Goal: Task Accomplishment & Management: Use online tool/utility

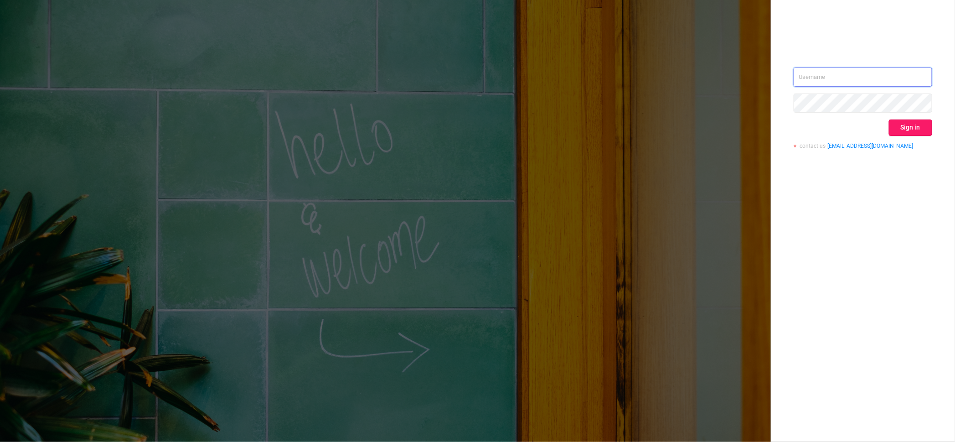
type input "[PERSON_NAME][EMAIL_ADDRESS][DOMAIN_NAME]"
click at [911, 127] on button "Sign in" at bounding box center [910, 127] width 43 height 16
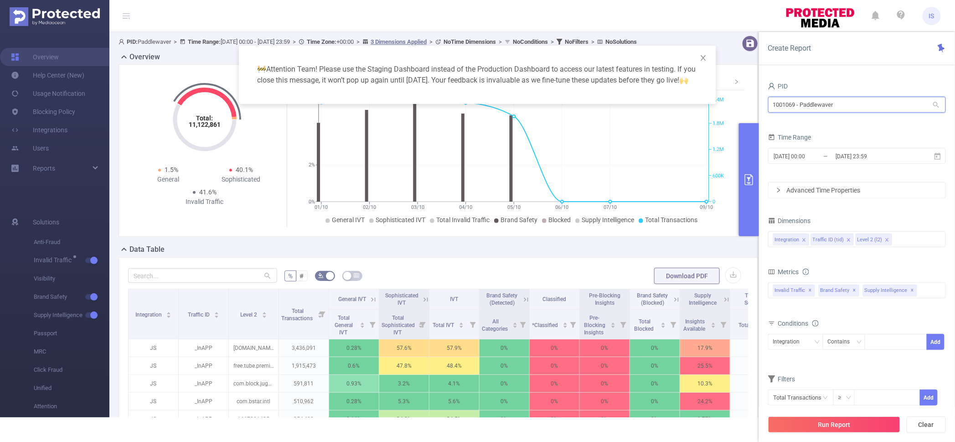
drag, startPoint x: 853, startPoint y: 105, endPoint x: 644, endPoint y: 95, distance: 210.0
click at [641, 98] on body "IS Overview Help Center (New) Usage Notification Blocking Policy Integrations U…" at bounding box center [477, 221] width 955 height 442
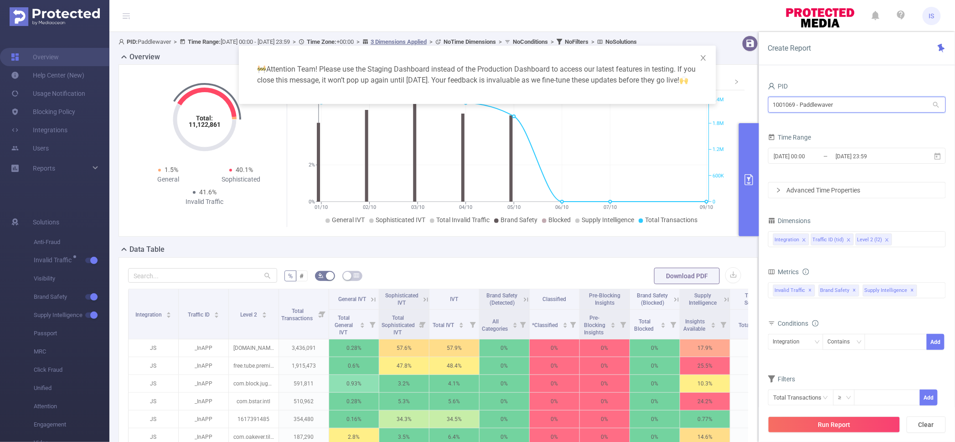
type input "m"
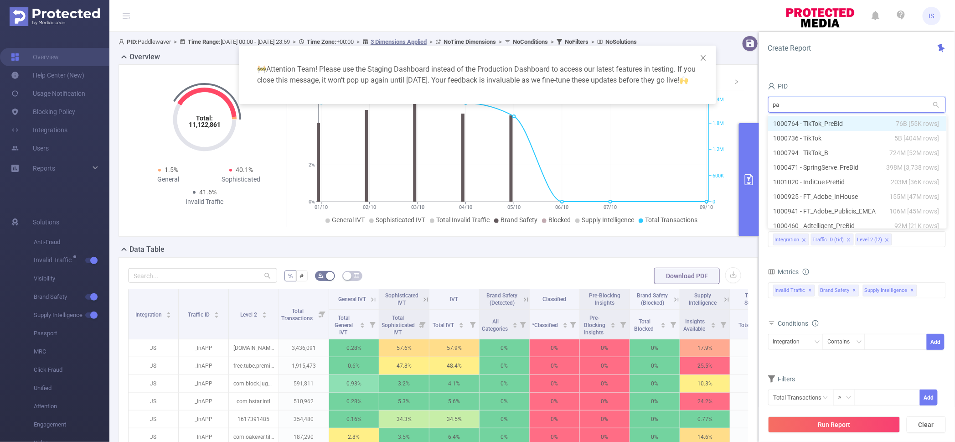
type input "pal"
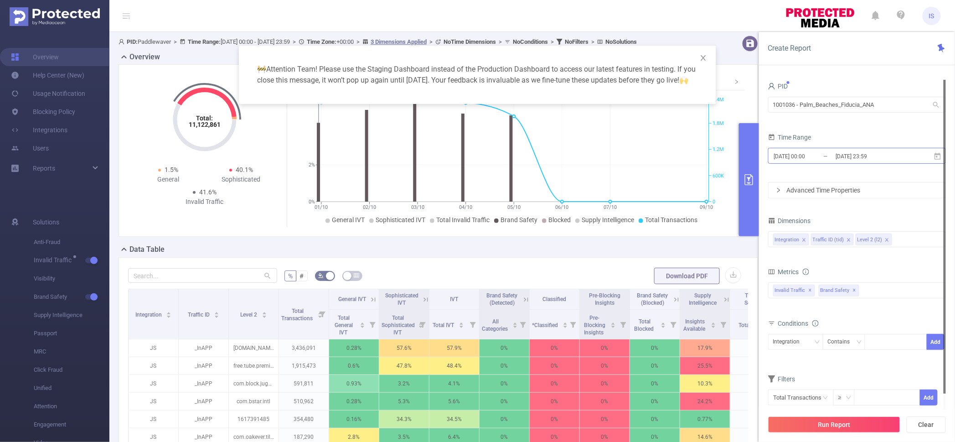
click at [831, 154] on input "[DATE] 00:00" at bounding box center [810, 156] width 74 height 12
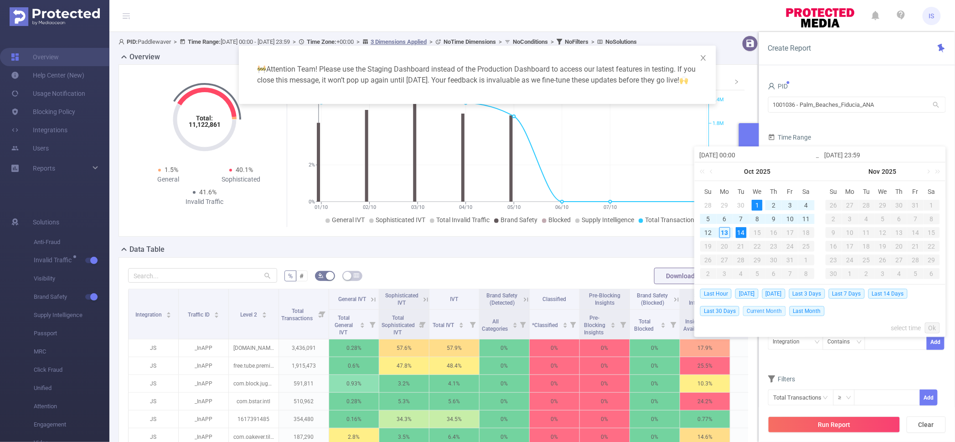
click at [774, 313] on span "Current Month" at bounding box center [764, 311] width 43 height 10
type input "[DATE] 23:59"
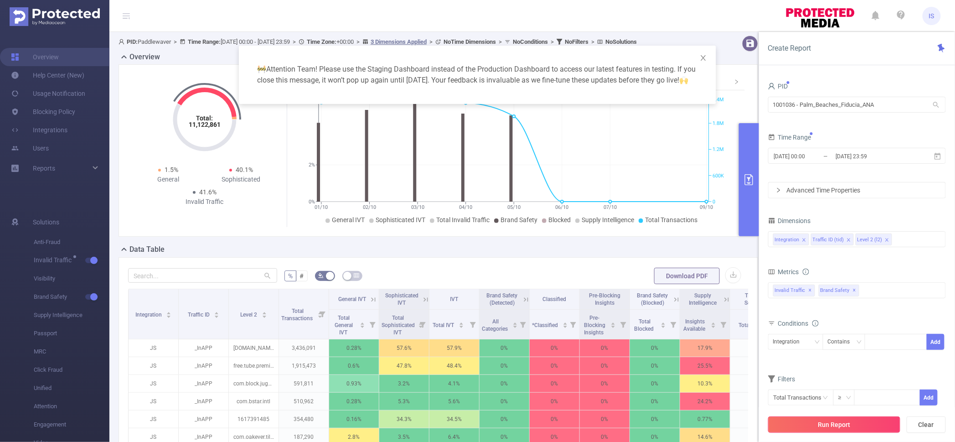
click at [850, 423] on button "Run Report" at bounding box center [834, 424] width 132 height 16
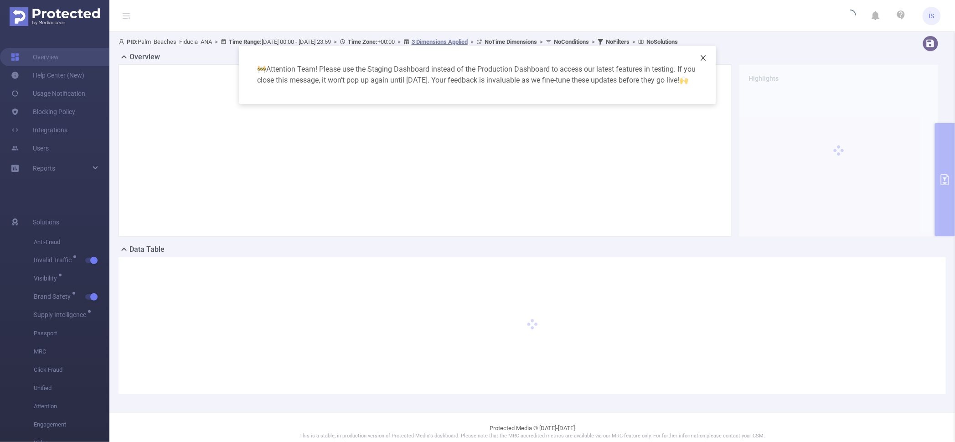
click at [708, 55] on span "Close" at bounding box center [704, 59] width 26 height 26
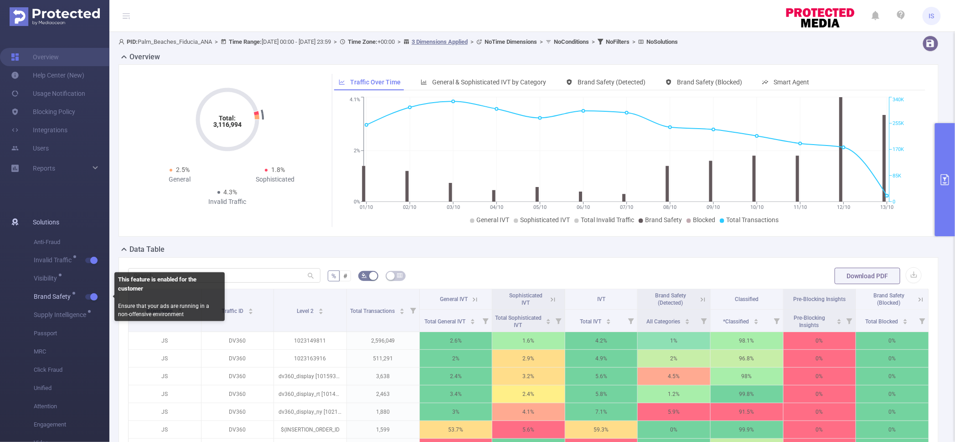
click at [96, 299] on button "button" at bounding box center [91, 296] width 13 height 5
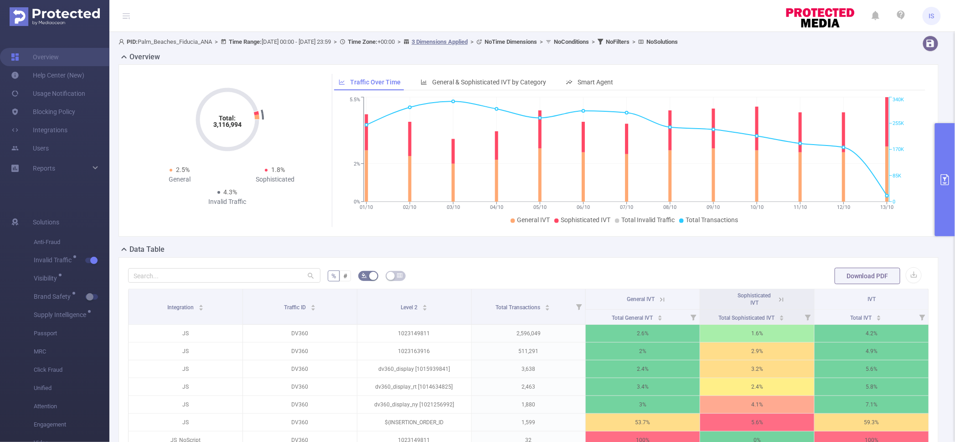
scroll to position [57, 0]
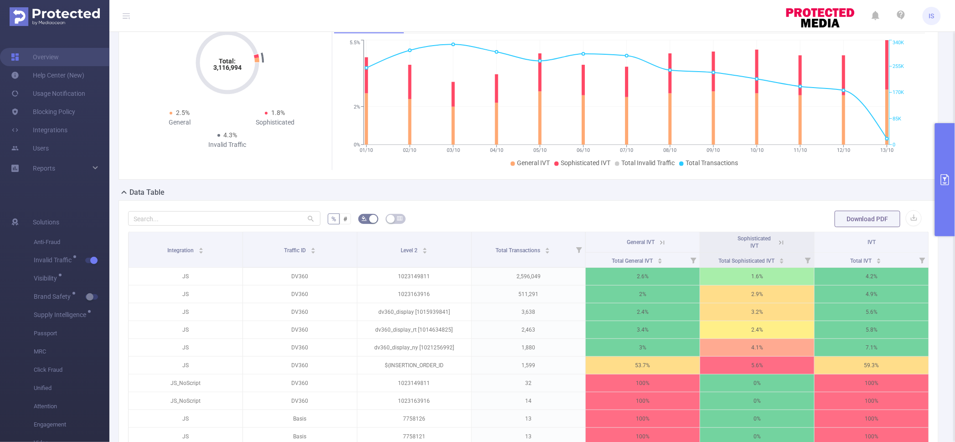
click at [950, 160] on button "primary" at bounding box center [945, 179] width 20 height 113
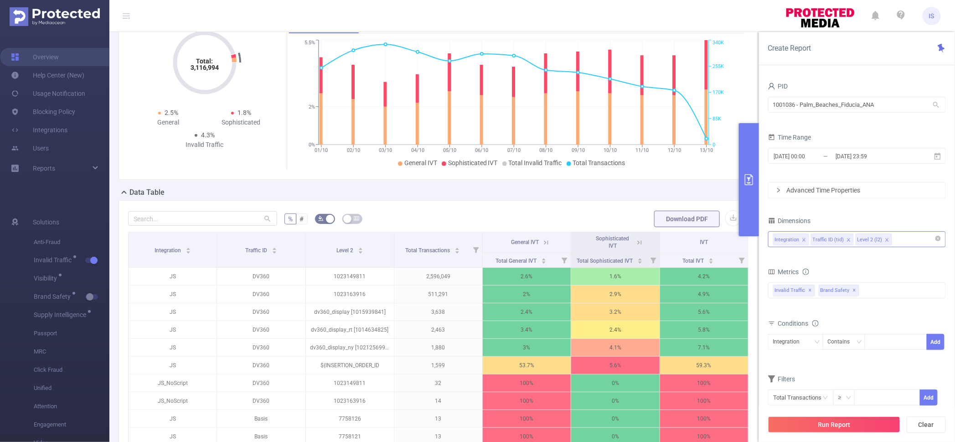
click at [898, 243] on div "Integration Traffic ID (tid) Level 2 (l2)" at bounding box center [857, 239] width 168 height 15
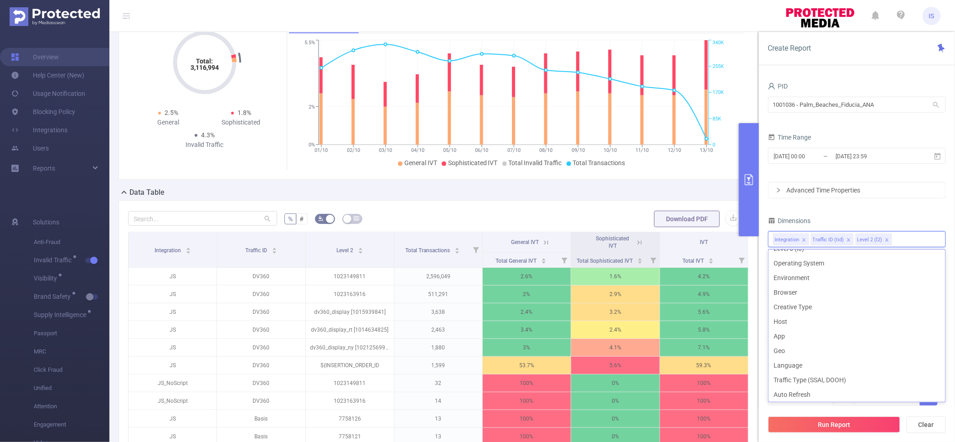
scroll to position [114, 0]
click at [800, 333] on li "App" at bounding box center [857, 334] width 177 height 15
click at [805, 322] on li "Host" at bounding box center [857, 320] width 177 height 15
click at [840, 422] on button "Run Report" at bounding box center [834, 424] width 132 height 16
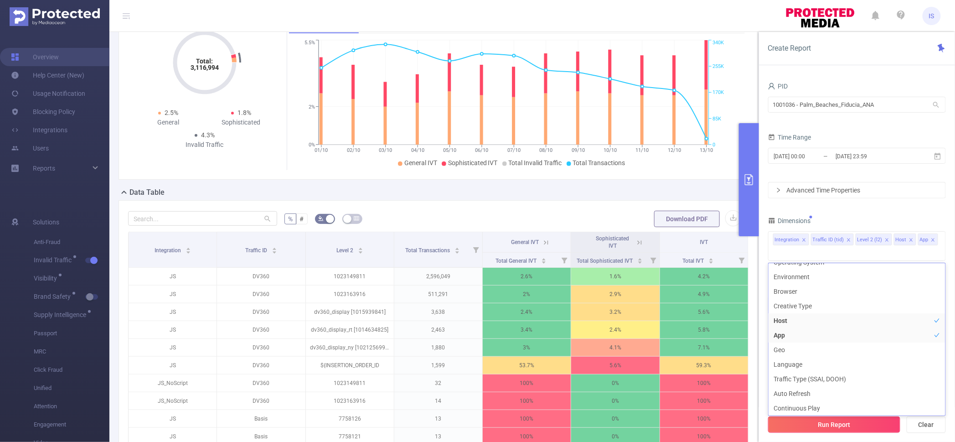
scroll to position [9, 0]
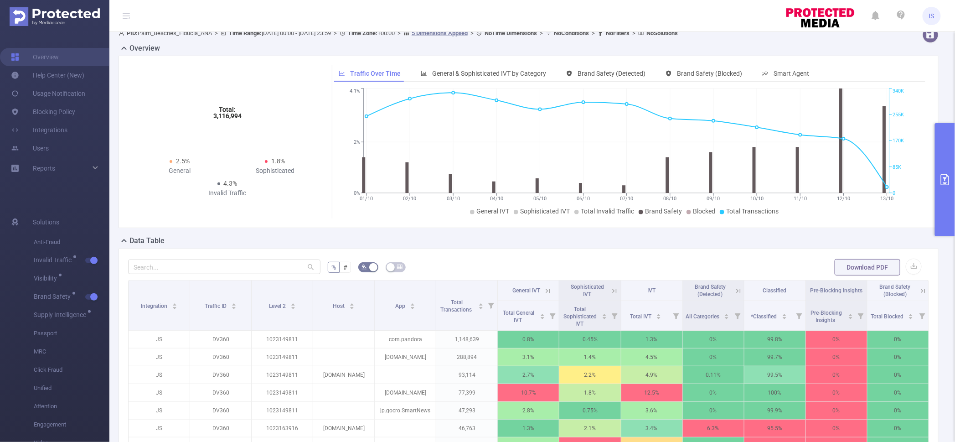
scroll to position [66, 0]
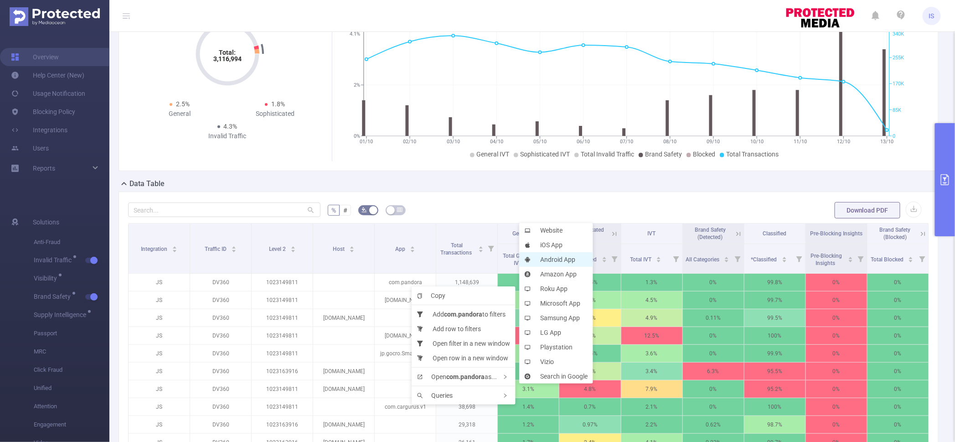
click at [570, 256] on li "Android App" at bounding box center [556, 259] width 74 height 15
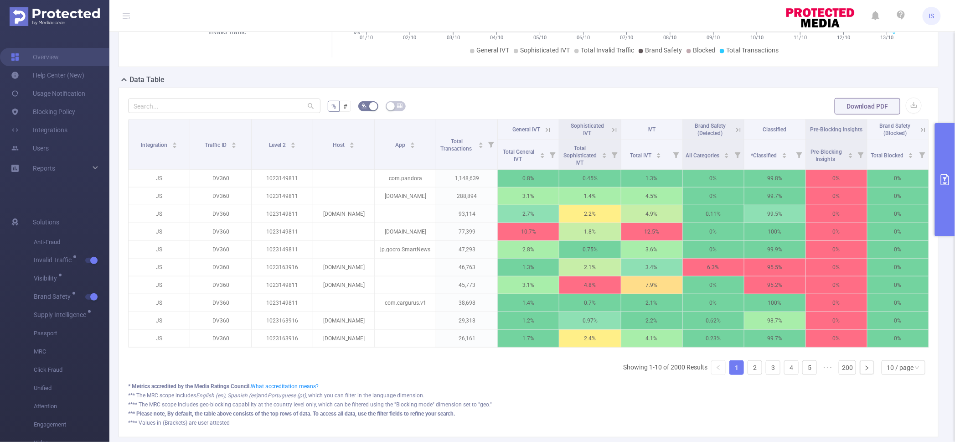
scroll to position [179, 0]
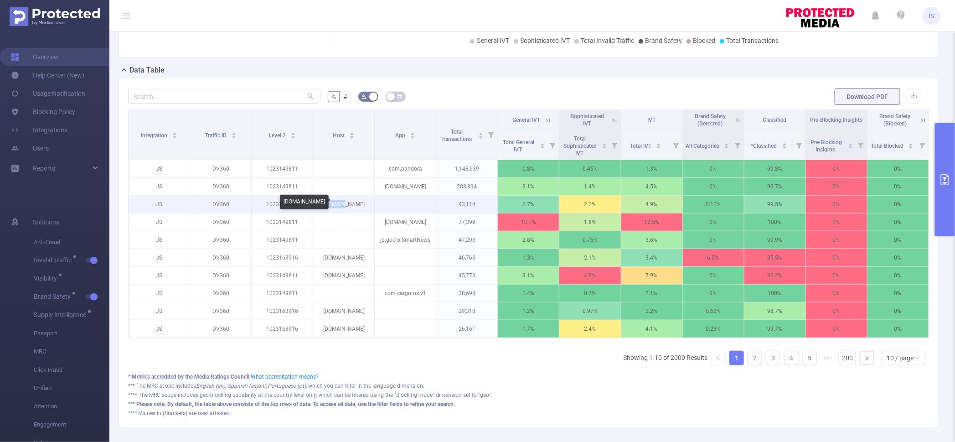
drag, startPoint x: 353, startPoint y: 206, endPoint x: 314, endPoint y: 201, distance: 38.7
click at [314, 201] on p "[DOMAIN_NAME]" at bounding box center [343, 204] width 61 height 17
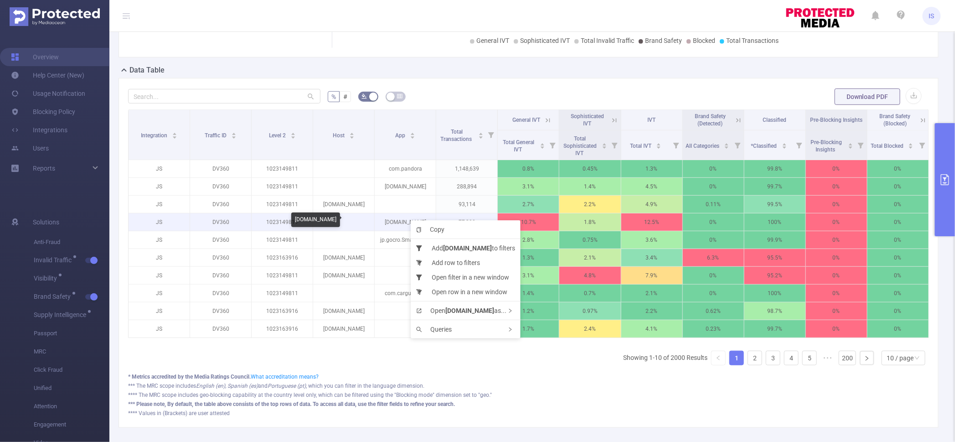
click at [387, 224] on p "[DOMAIN_NAME]" at bounding box center [405, 221] width 61 height 17
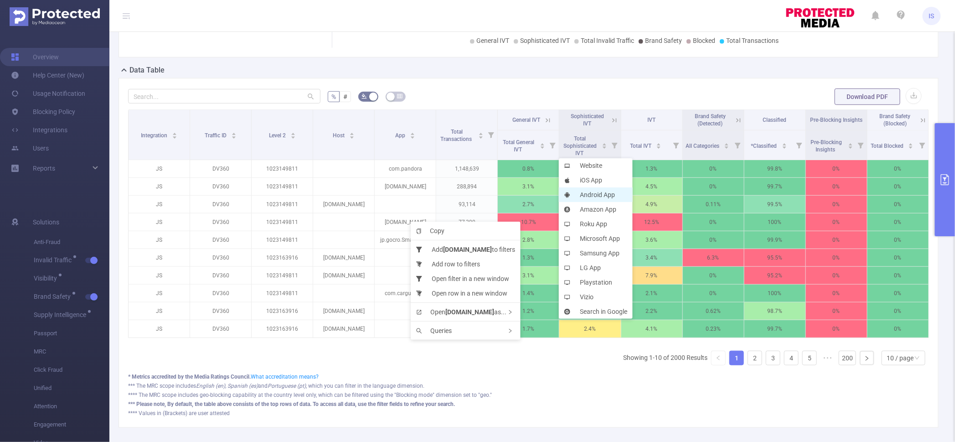
click at [602, 198] on li "Android App" at bounding box center [596, 194] width 74 height 15
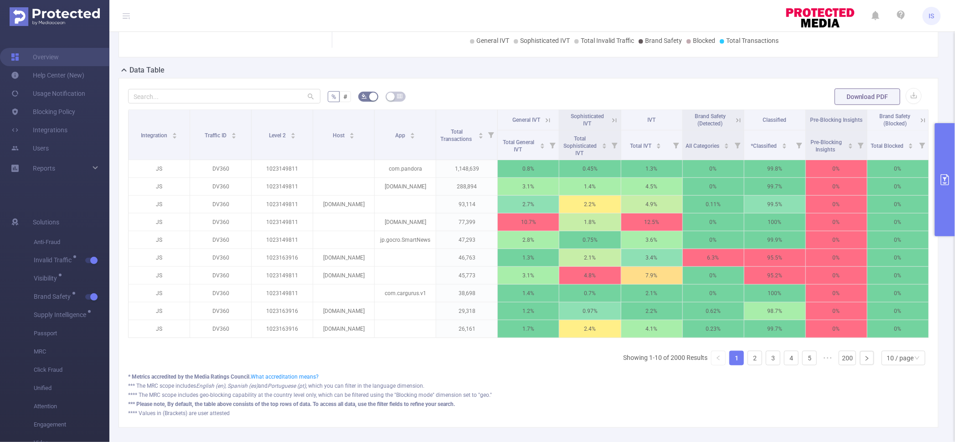
click at [546, 118] on icon at bounding box center [548, 120] width 4 height 4
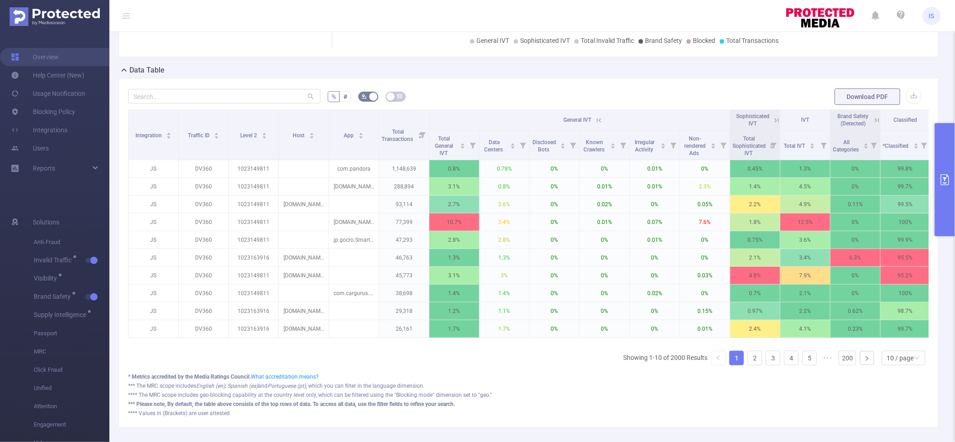
click at [598, 123] on icon at bounding box center [599, 120] width 8 height 8
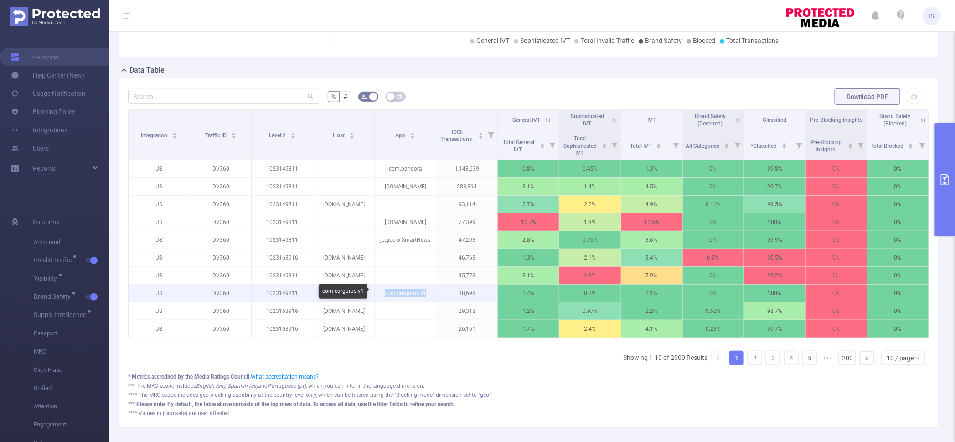
drag, startPoint x: 383, startPoint y: 294, endPoint x: 426, endPoint y: 286, distance: 44.5
click at [426, 286] on p "com.cargurus.v1" at bounding box center [405, 293] width 61 height 17
click at [424, 288] on p "com.cargurus.v1" at bounding box center [405, 293] width 61 height 17
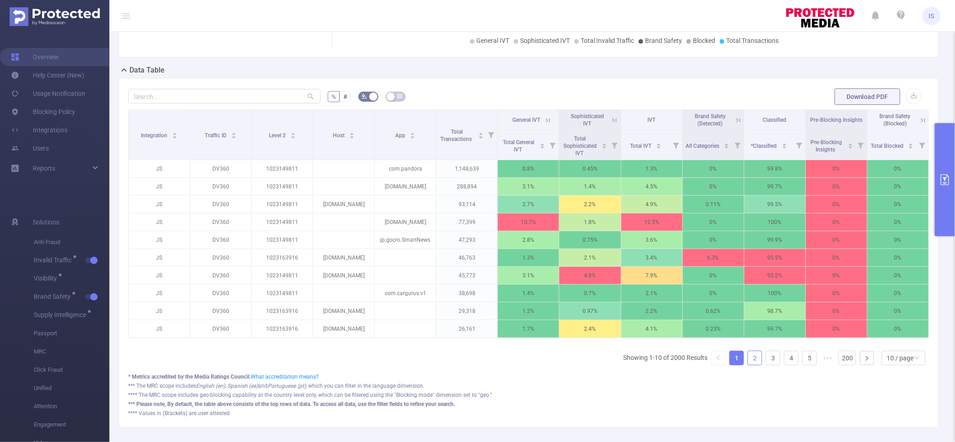
click at [750, 363] on link "2" at bounding box center [755, 358] width 14 height 14
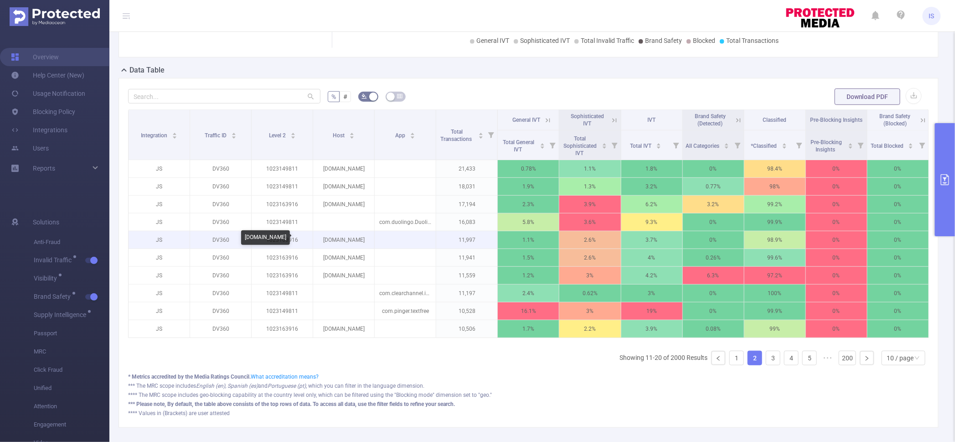
click at [337, 241] on p "[DOMAIN_NAME]" at bounding box center [343, 239] width 61 height 17
copy p "[DOMAIN_NAME]"
